Goal: Navigation & Orientation: Understand site structure

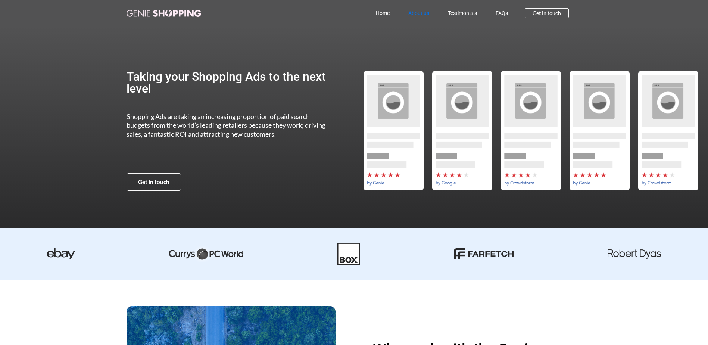
click at [419, 16] on link "About us" at bounding box center [419, 12] width 40 height 17
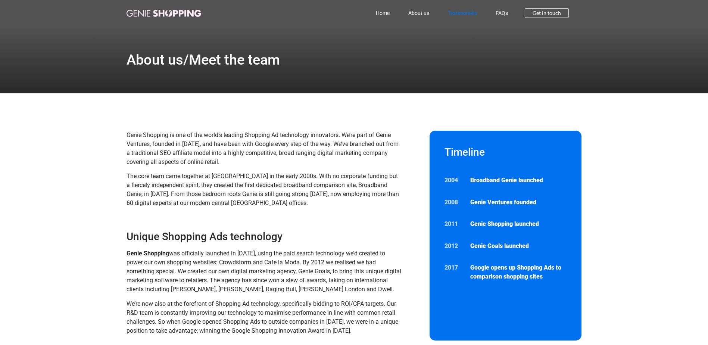
click at [466, 14] on link "Testimonials" at bounding box center [463, 12] width 48 height 17
